Goal: Use online tool/utility: Utilize a website feature to perform a specific function

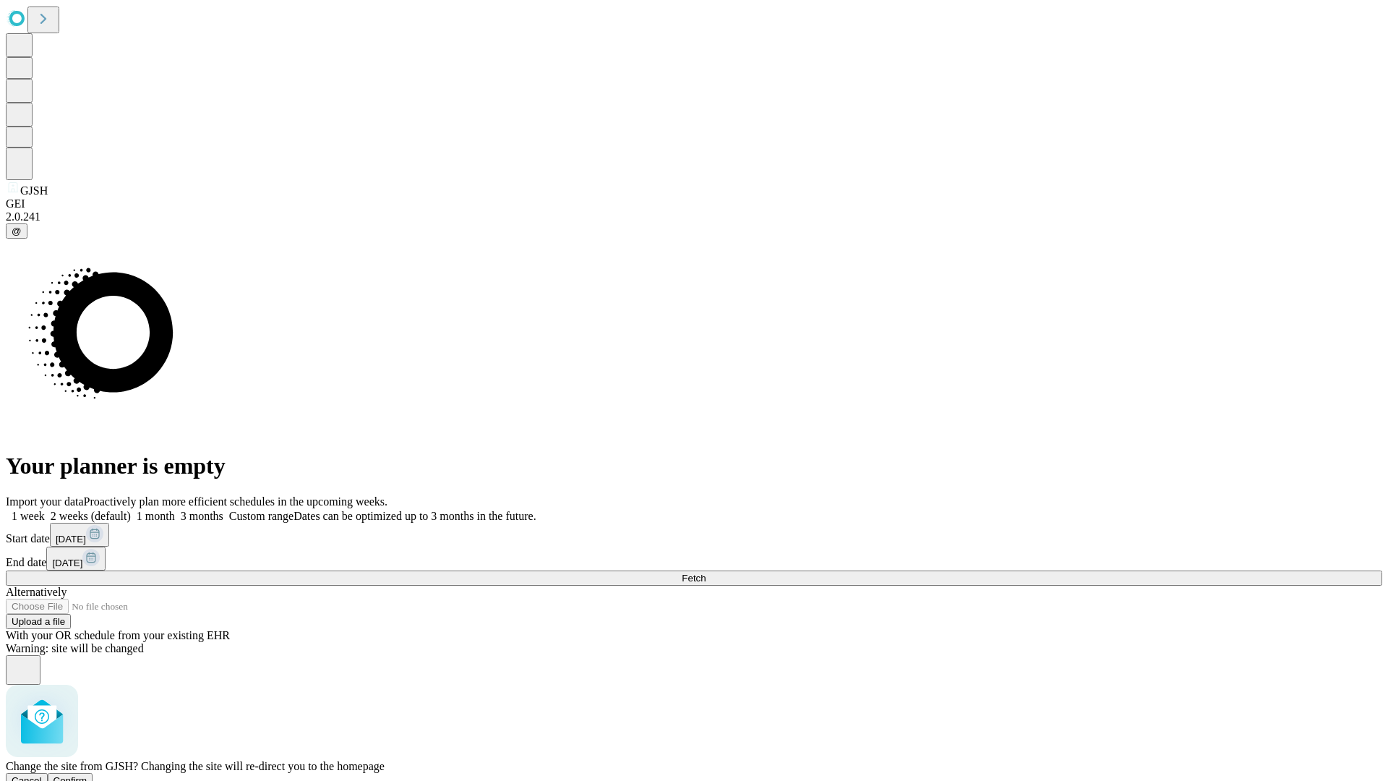
click at [87, 775] on span "Confirm" at bounding box center [71, 780] width 34 height 11
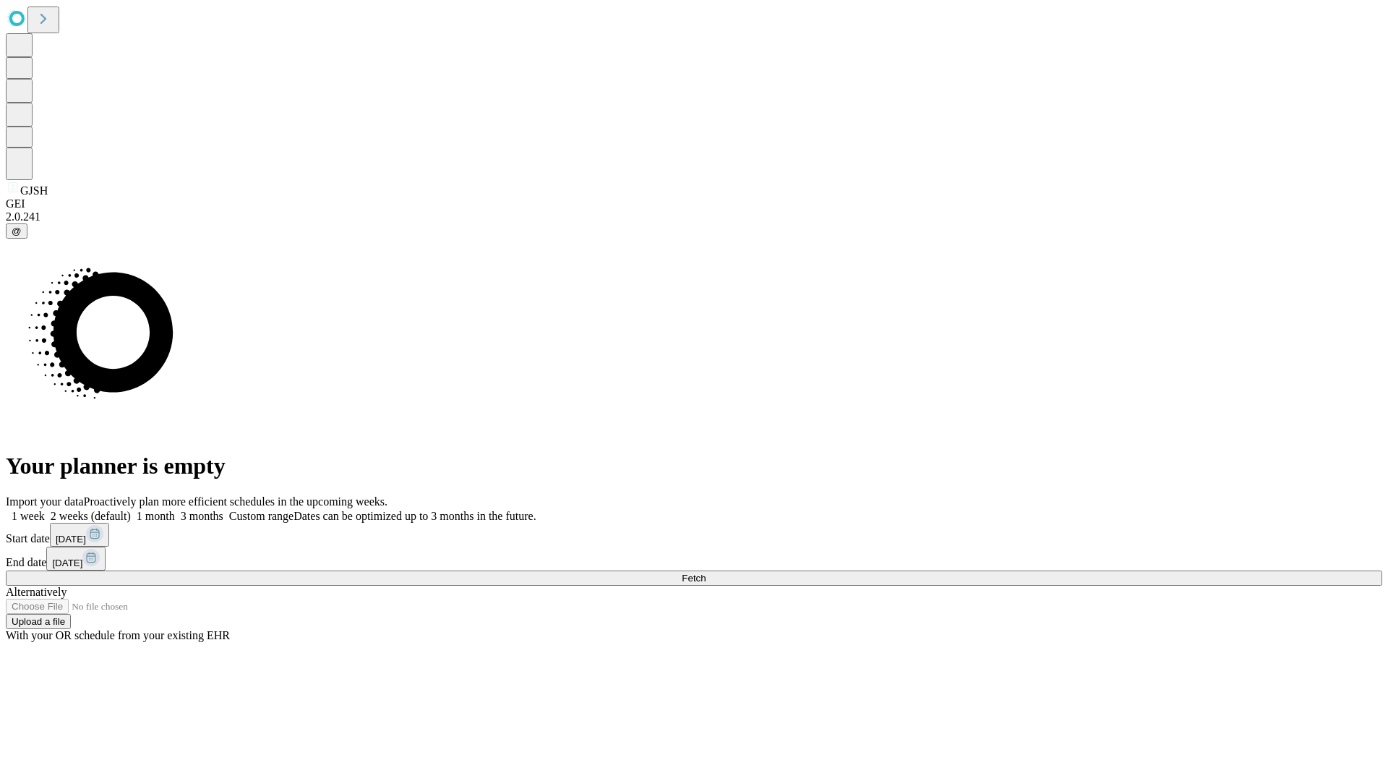
click at [45, 510] on label "1 week" at bounding box center [25, 516] width 39 height 12
click at [706, 573] on span "Fetch" at bounding box center [694, 578] width 24 height 11
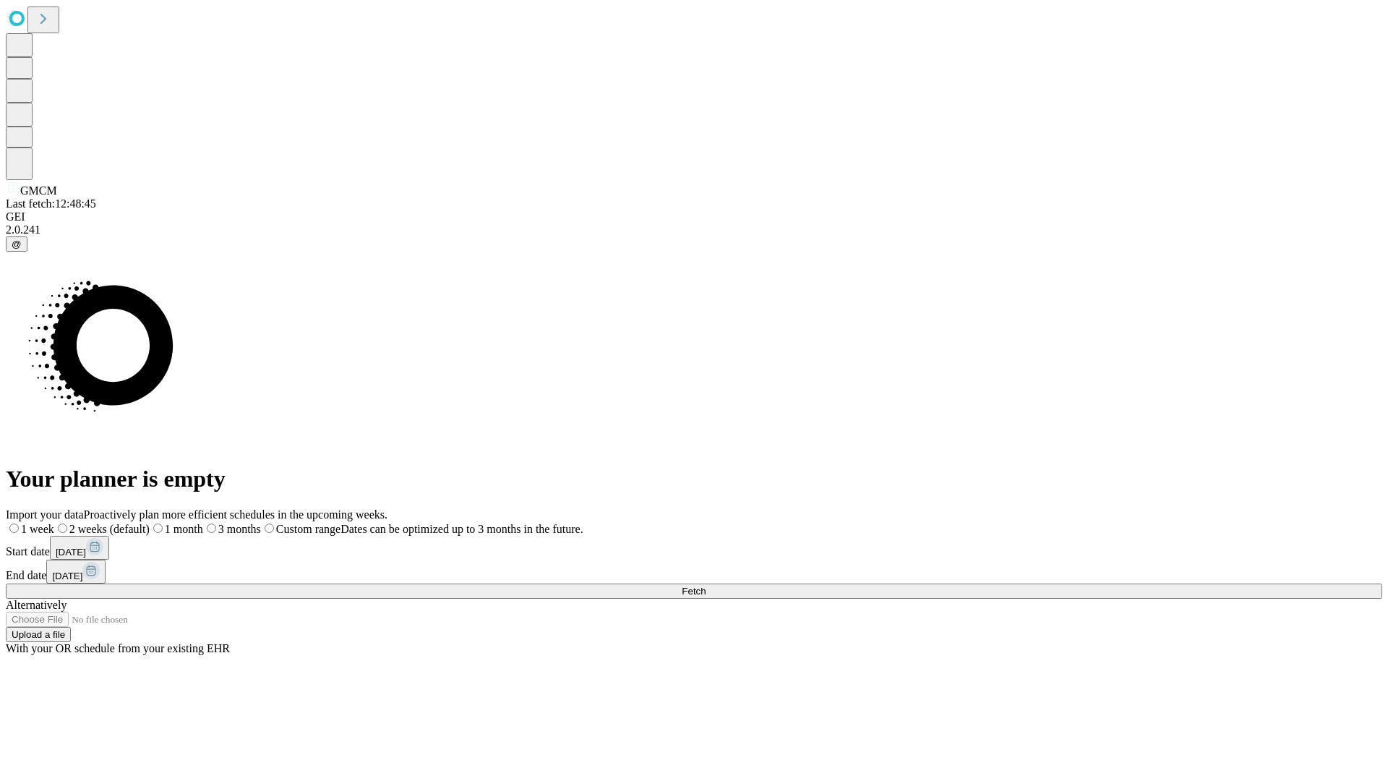
click at [54, 523] on label "1 week" at bounding box center [30, 529] width 48 height 12
click at [706, 586] on span "Fetch" at bounding box center [694, 591] width 24 height 11
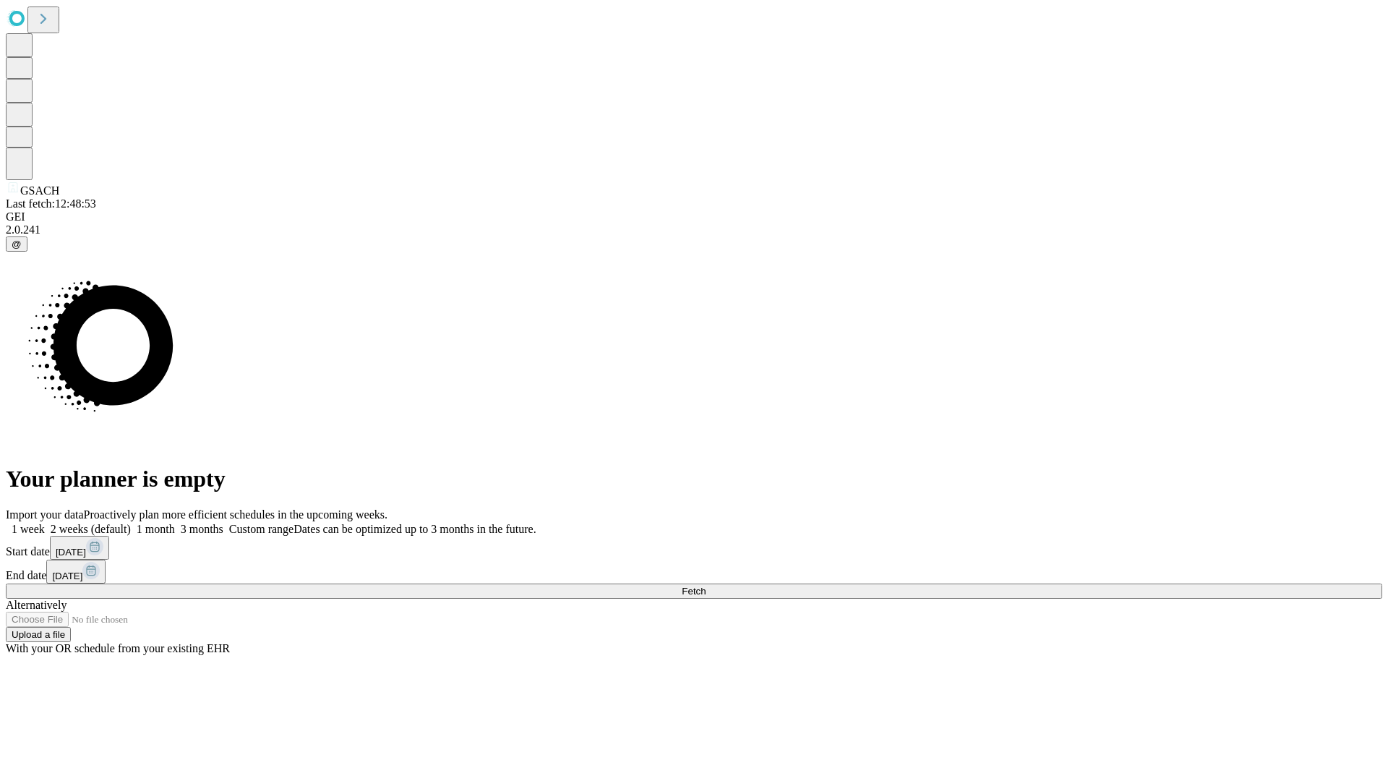
click at [45, 523] on label "1 week" at bounding box center [25, 529] width 39 height 12
click at [706, 586] on span "Fetch" at bounding box center [694, 591] width 24 height 11
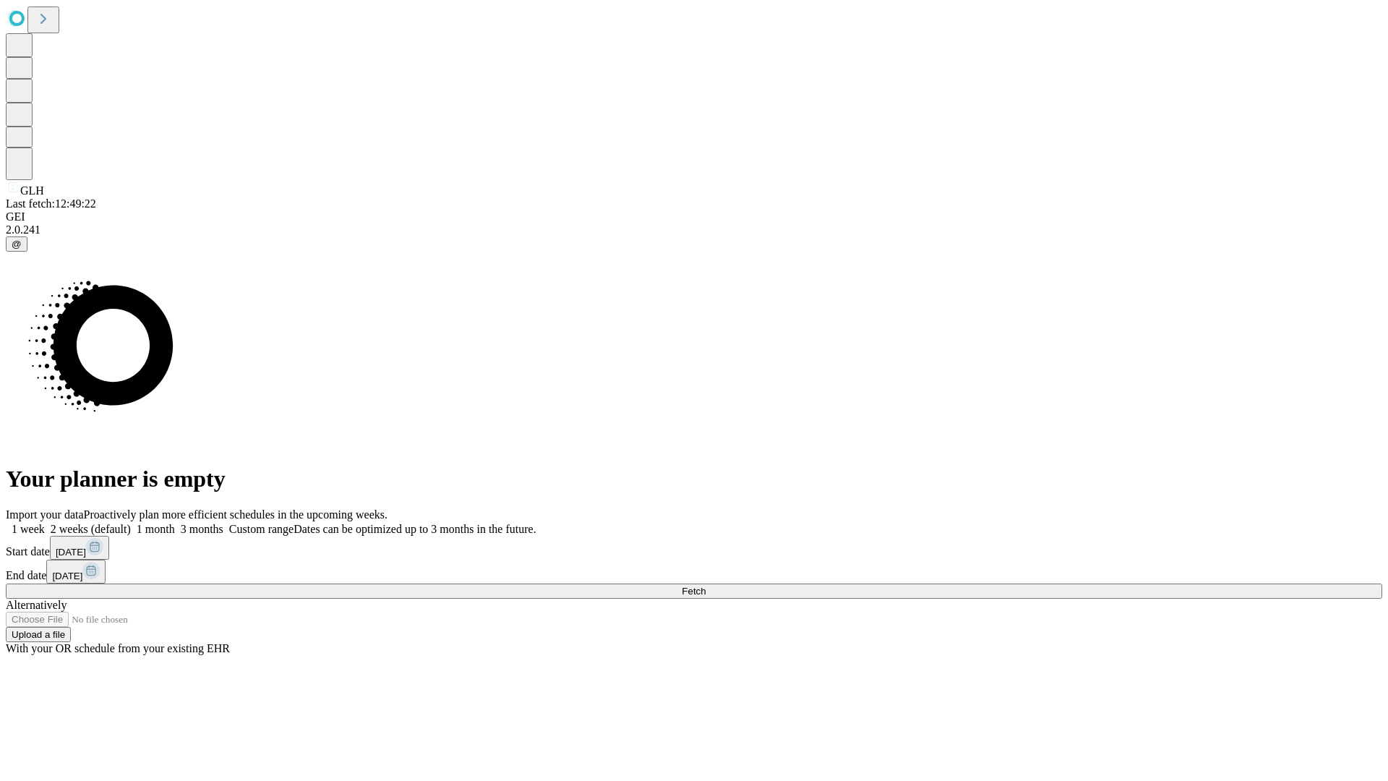
click at [45, 523] on label "1 week" at bounding box center [25, 529] width 39 height 12
click at [706, 586] on span "Fetch" at bounding box center [694, 591] width 24 height 11
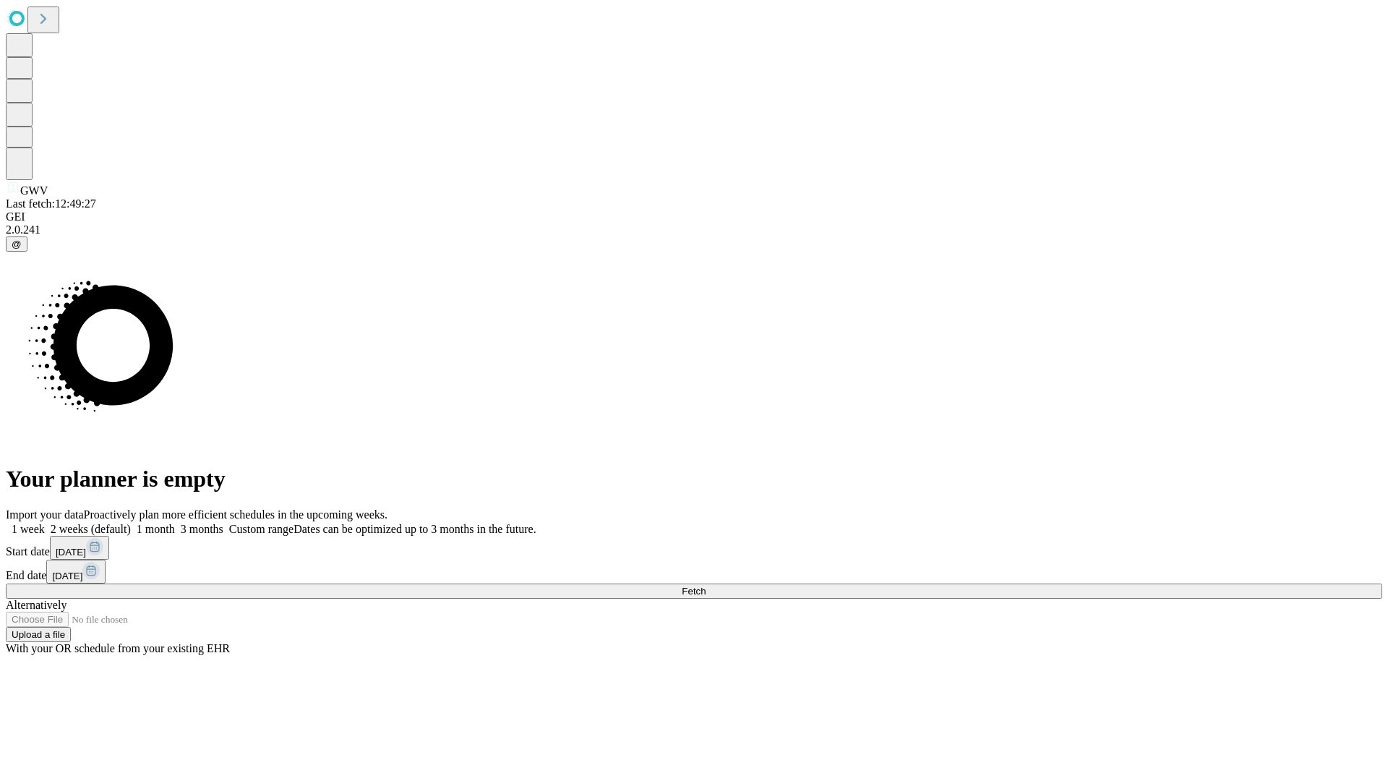
click at [45, 523] on label "1 week" at bounding box center [25, 529] width 39 height 12
click at [706, 586] on span "Fetch" at bounding box center [694, 591] width 24 height 11
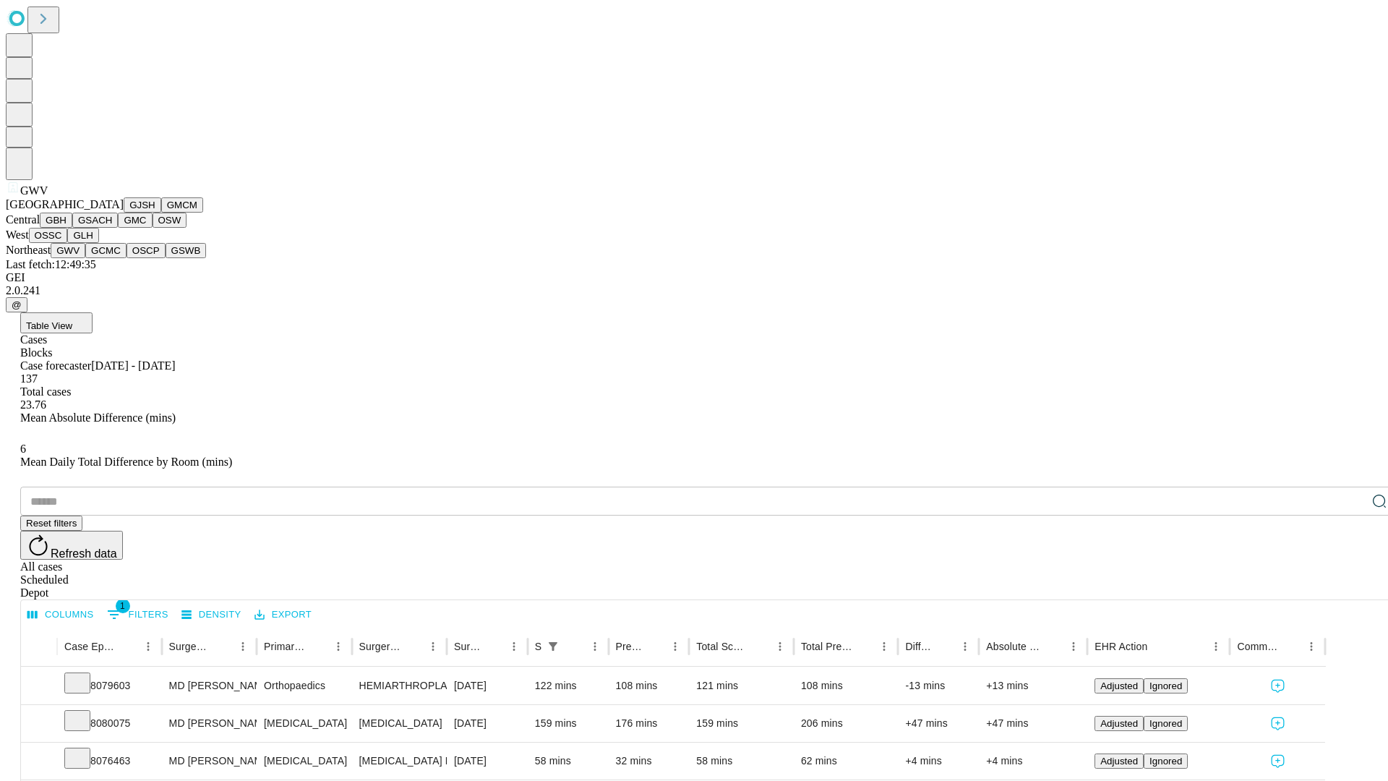
click at [112, 258] on button "GCMC" at bounding box center [105, 250] width 41 height 15
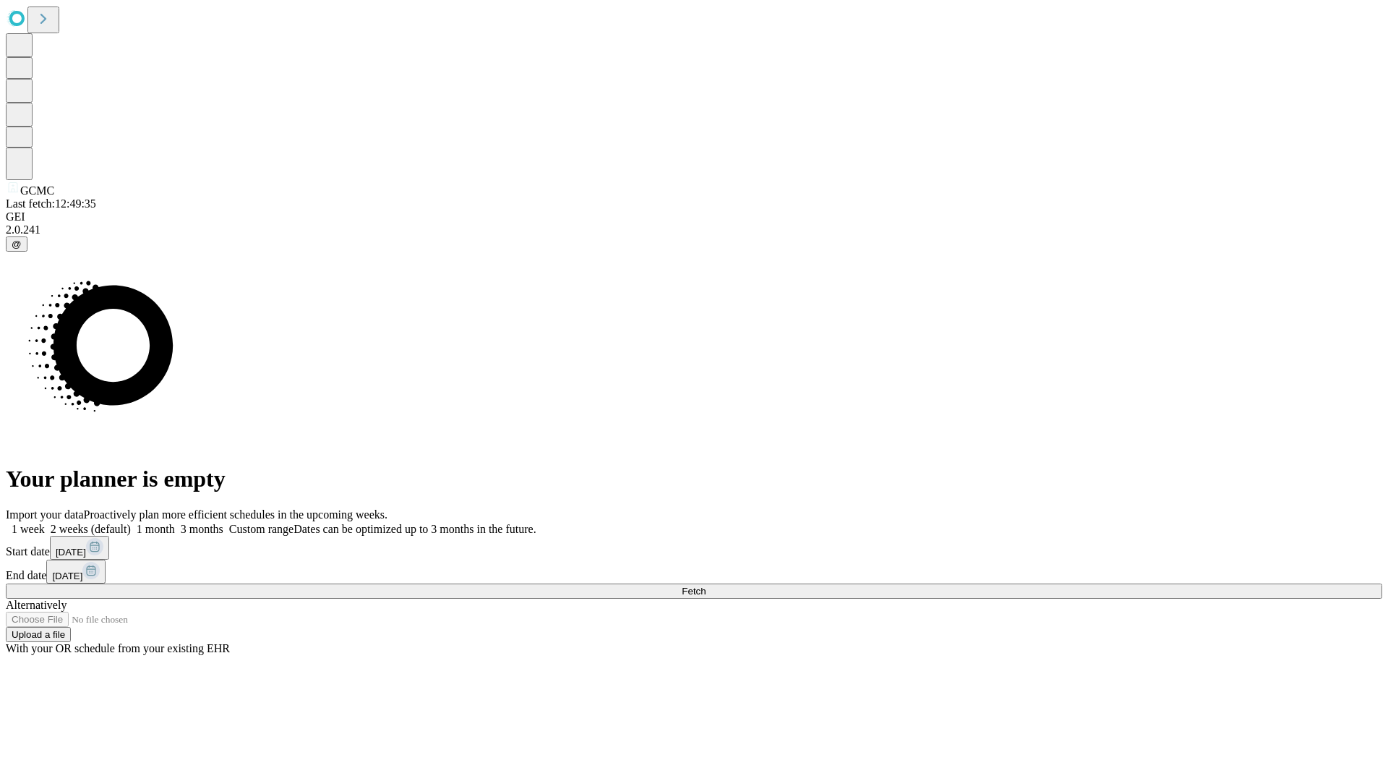
click at [45, 523] on label "1 week" at bounding box center [25, 529] width 39 height 12
click at [706, 586] on span "Fetch" at bounding box center [694, 591] width 24 height 11
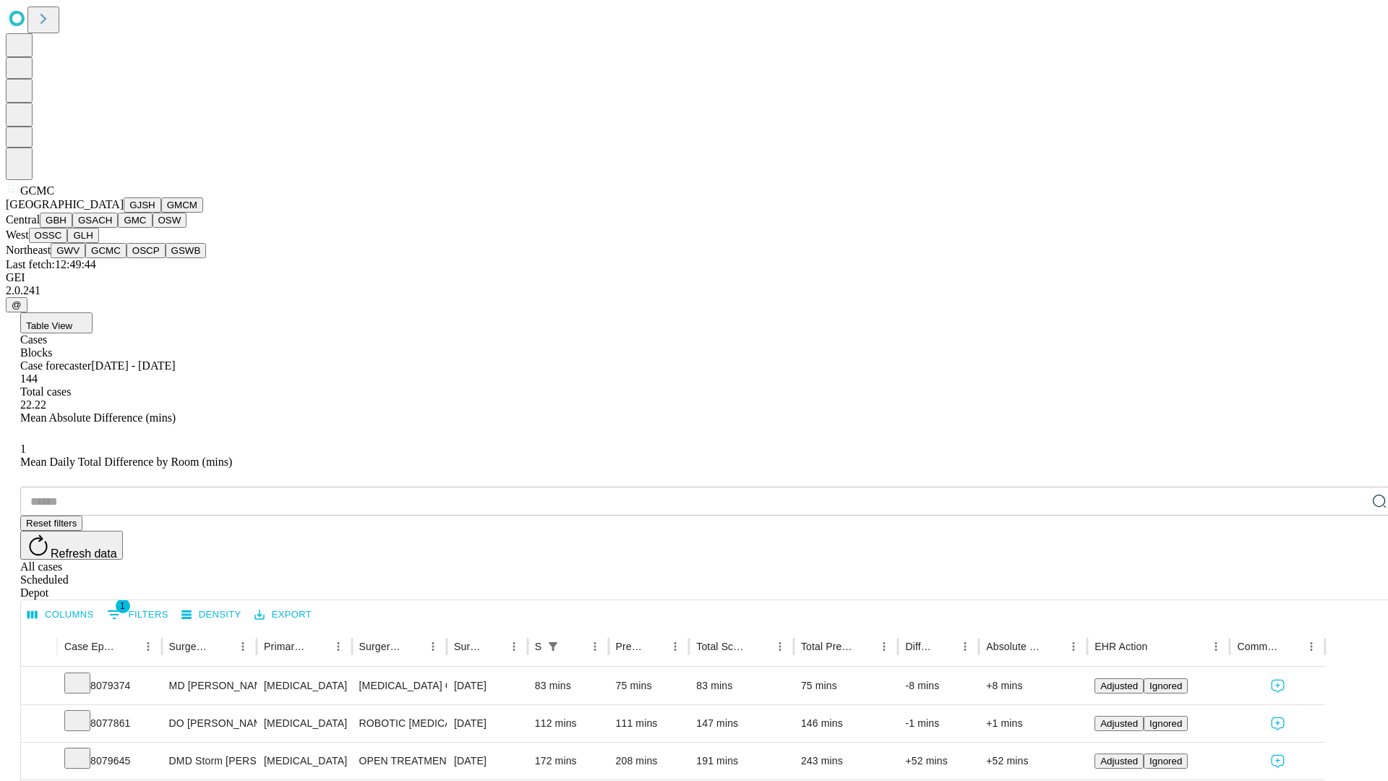
click at [127, 258] on button "OSCP" at bounding box center [146, 250] width 39 height 15
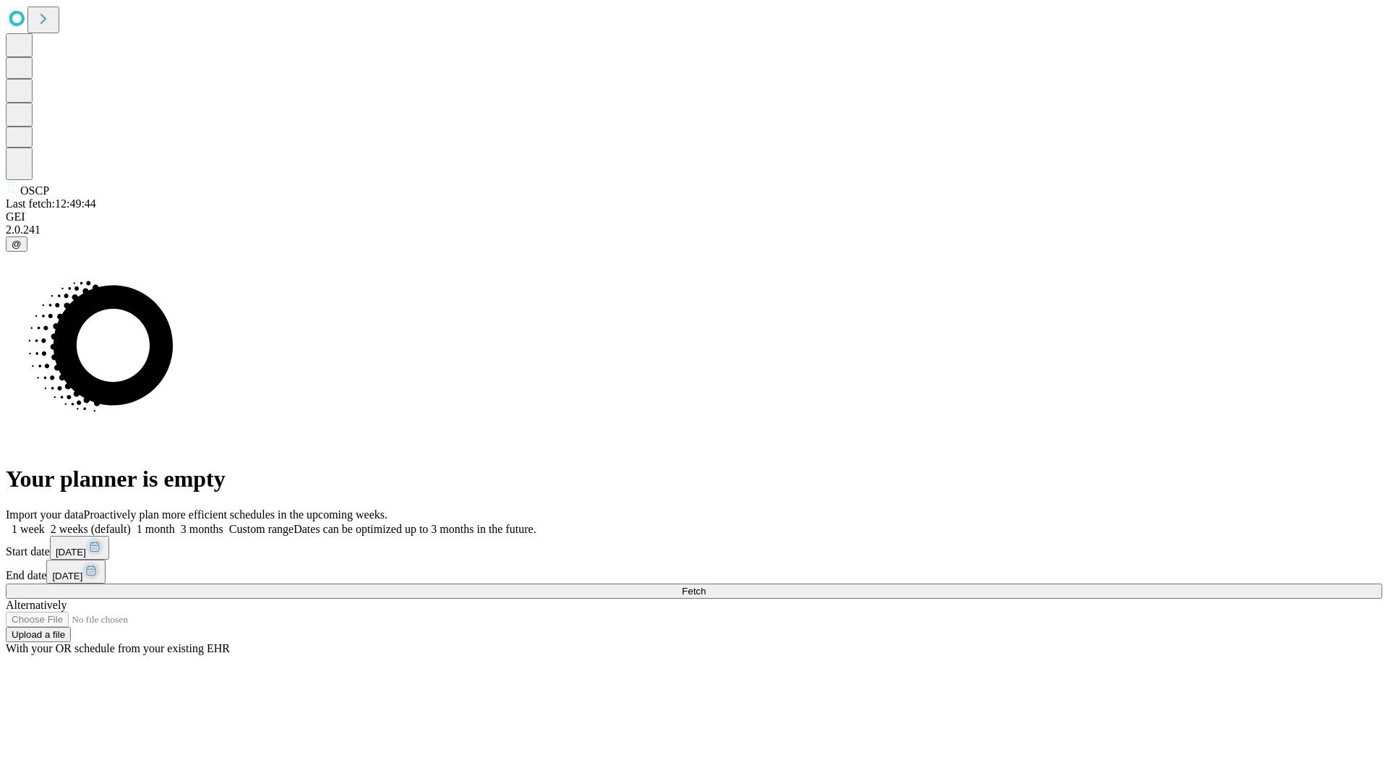
click at [45, 523] on label "1 week" at bounding box center [25, 529] width 39 height 12
click at [706, 586] on span "Fetch" at bounding box center [694, 591] width 24 height 11
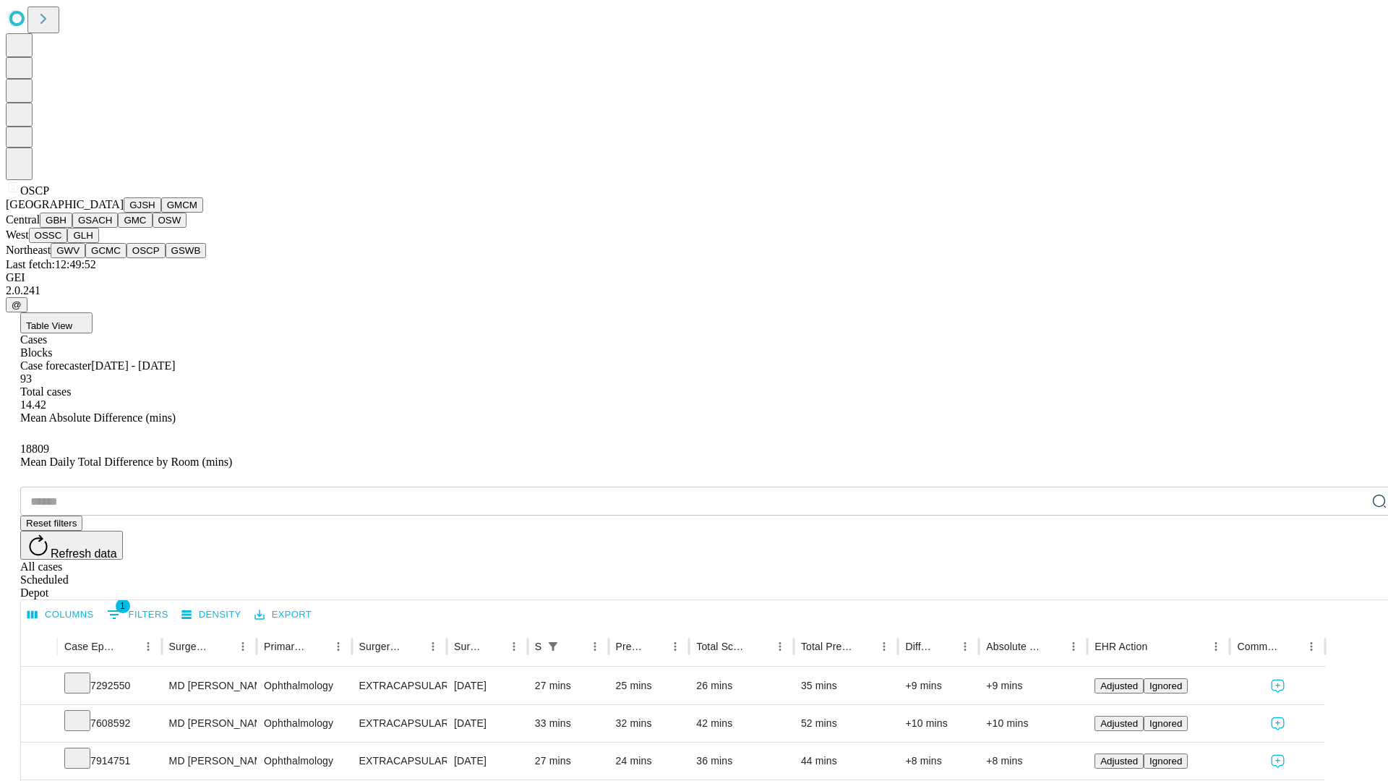
click at [166, 258] on button "GSWB" at bounding box center [186, 250] width 41 height 15
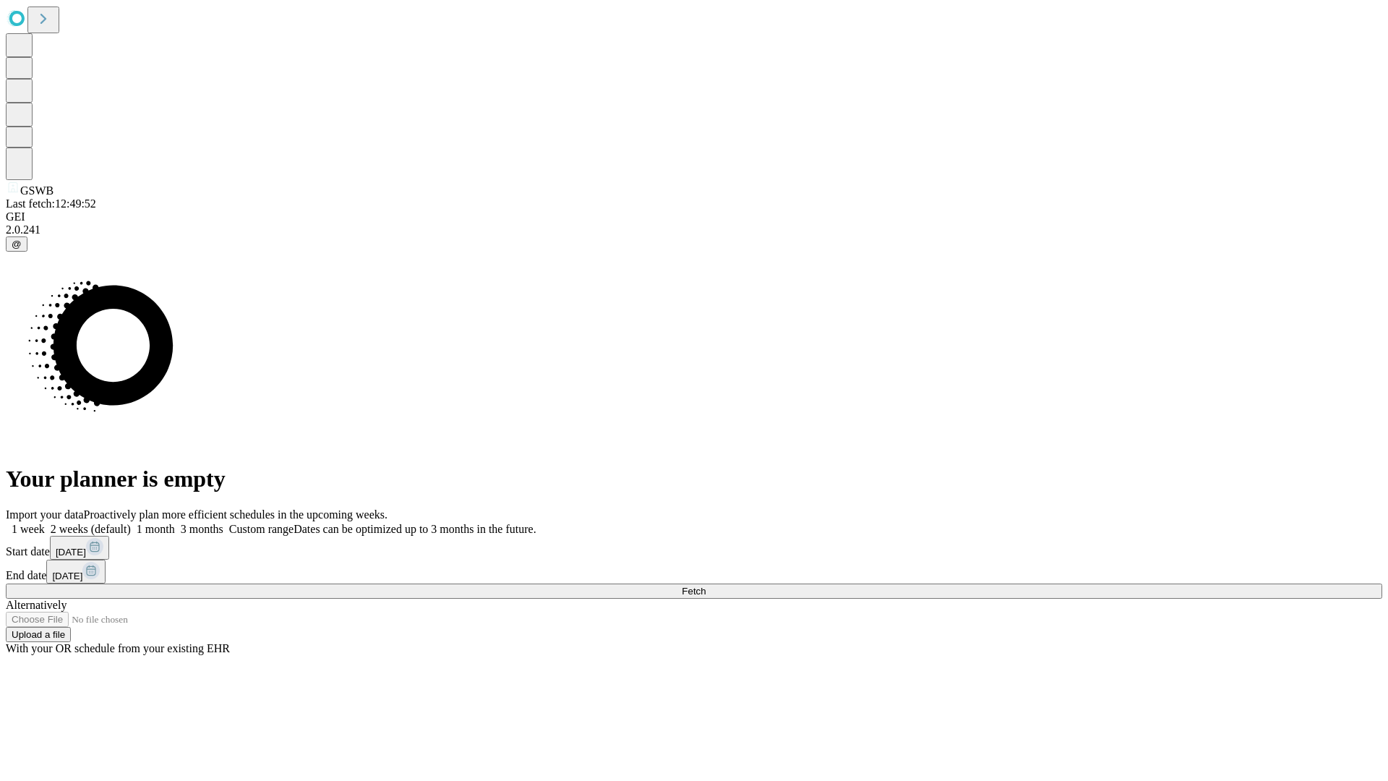
click at [45, 523] on label "1 week" at bounding box center [25, 529] width 39 height 12
click at [706, 586] on span "Fetch" at bounding box center [694, 591] width 24 height 11
